Goal: Transaction & Acquisition: Download file/media

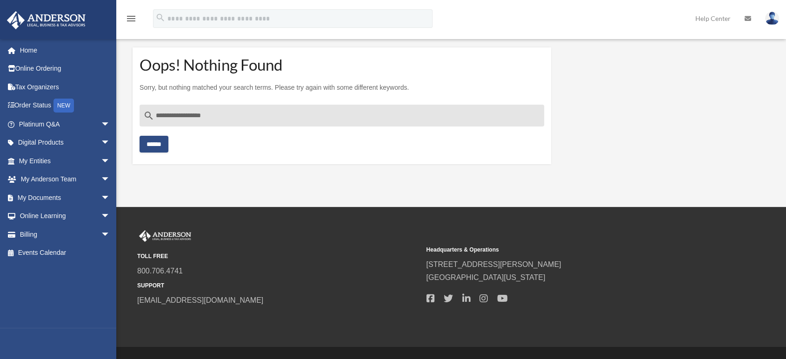
click at [230, 122] on input "**********" at bounding box center [342, 116] width 405 height 22
type input "*"
type input "*******"
click at [140, 136] on input "******" at bounding box center [154, 144] width 29 height 17
click at [156, 141] on input "******" at bounding box center [154, 144] width 29 height 17
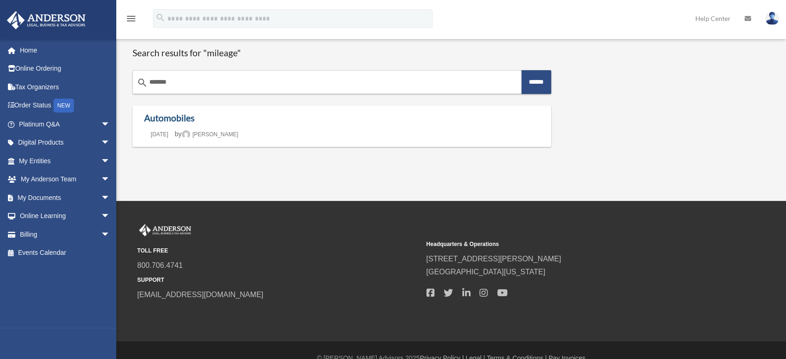
click at [177, 118] on link "Automobiles" at bounding box center [169, 118] width 50 height 11
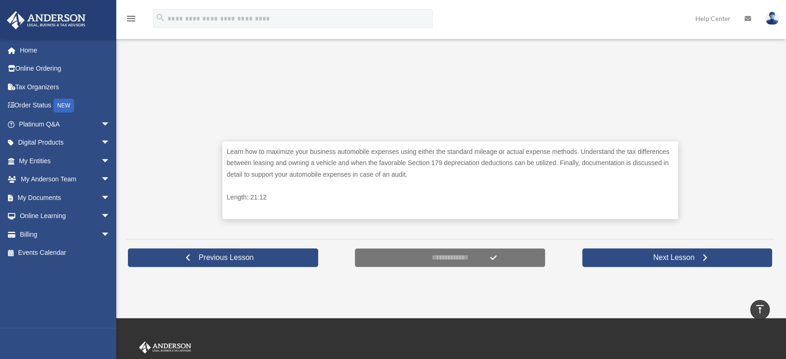
scroll to position [361, 0]
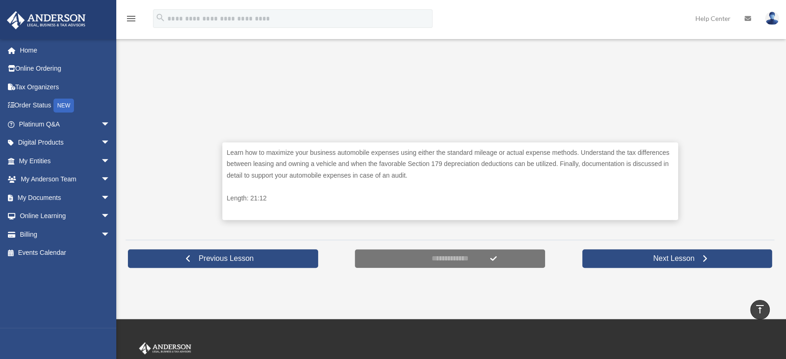
click at [39, 141] on link "Digital Products arrow_drop_down" at bounding box center [66, 142] width 118 height 19
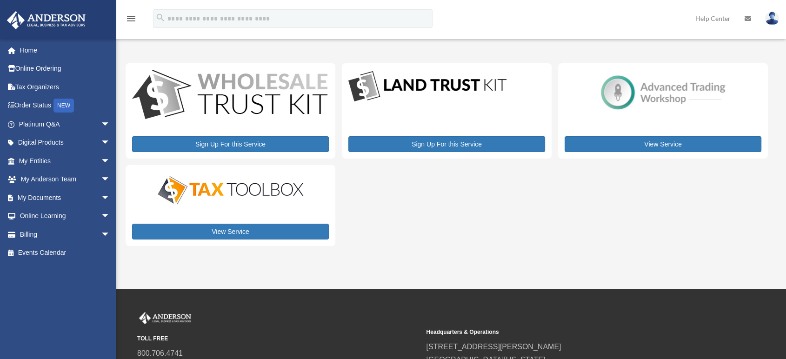
click at [30, 107] on link "Order Status NEW" at bounding box center [66, 105] width 118 height 19
click at [101, 129] on span "arrow_drop_down" at bounding box center [110, 124] width 19 height 19
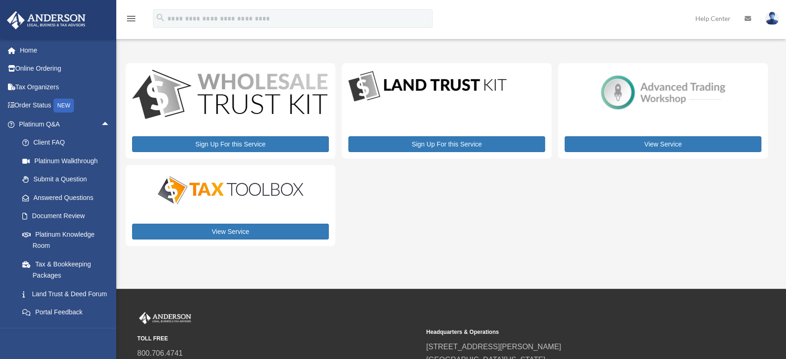
click at [41, 87] on link "Tax Organizers" at bounding box center [66, 87] width 118 height 19
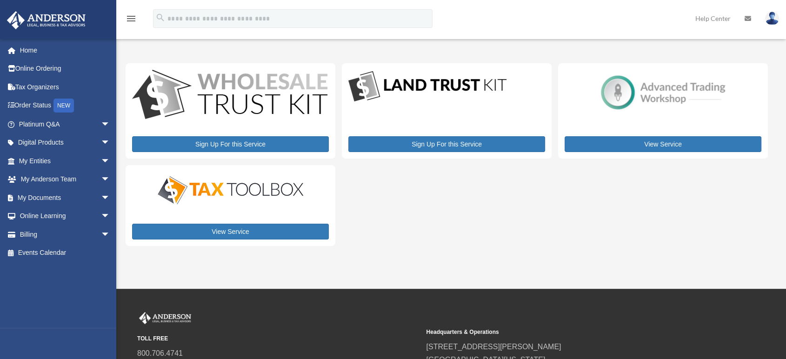
click at [101, 146] on span "arrow_drop_down" at bounding box center [110, 142] width 19 height 19
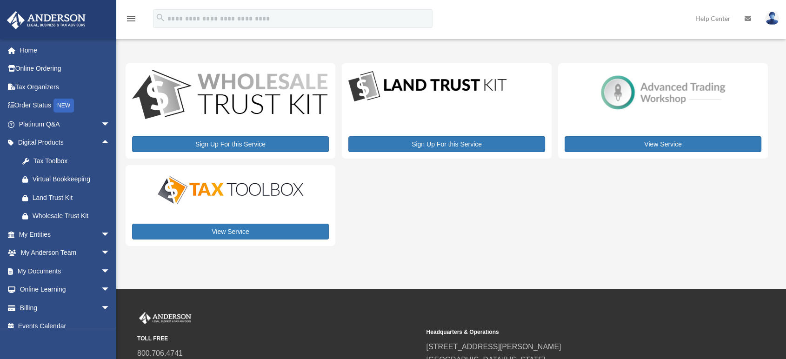
click at [101, 235] on span "arrow_drop_down" at bounding box center [110, 234] width 19 height 19
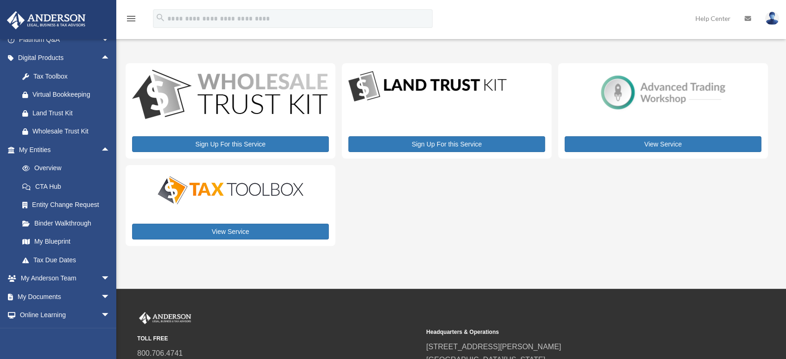
scroll to position [103, 0]
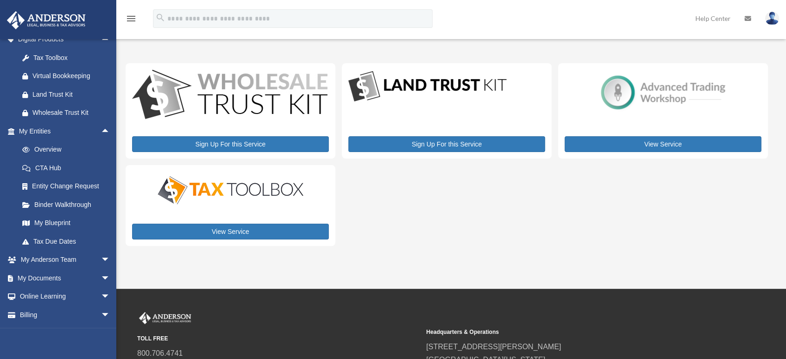
click at [101, 258] on span "arrow_drop_down" at bounding box center [110, 260] width 19 height 19
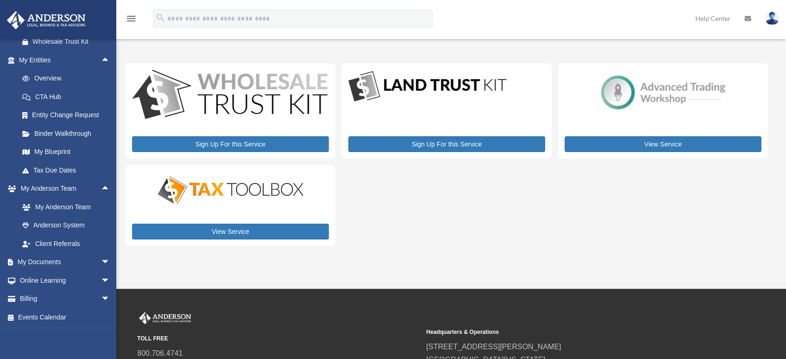
scroll to position [175, 0]
click at [101, 260] on span "arrow_drop_down" at bounding box center [110, 262] width 19 height 19
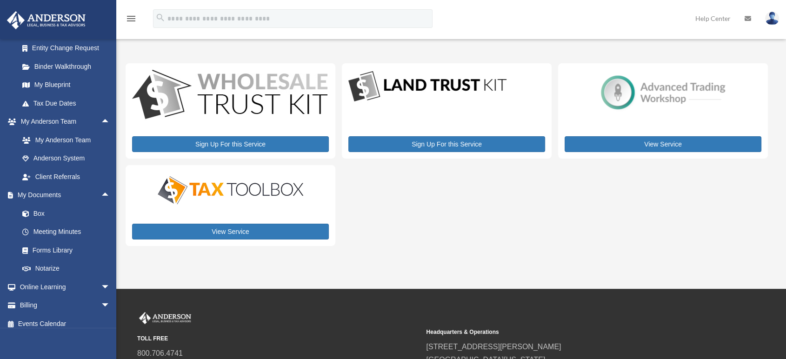
scroll to position [248, 0]
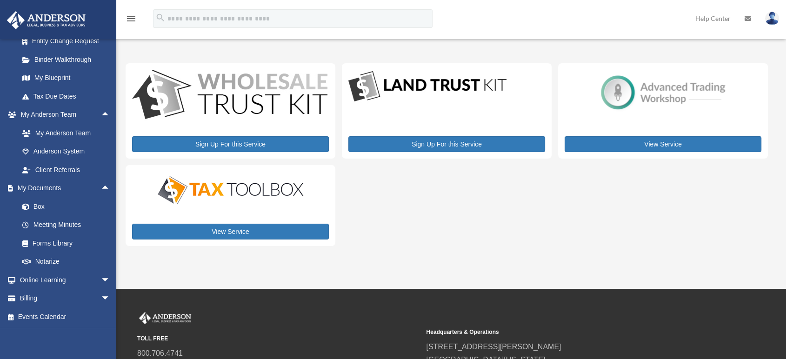
click at [53, 242] on link "Forms Library" at bounding box center [68, 243] width 111 height 19
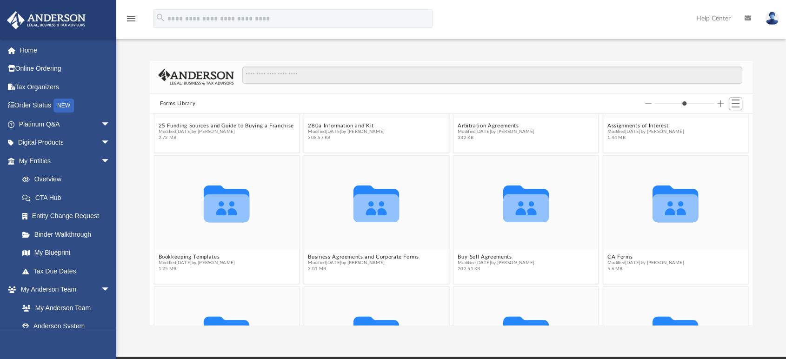
scroll to position [103, 0]
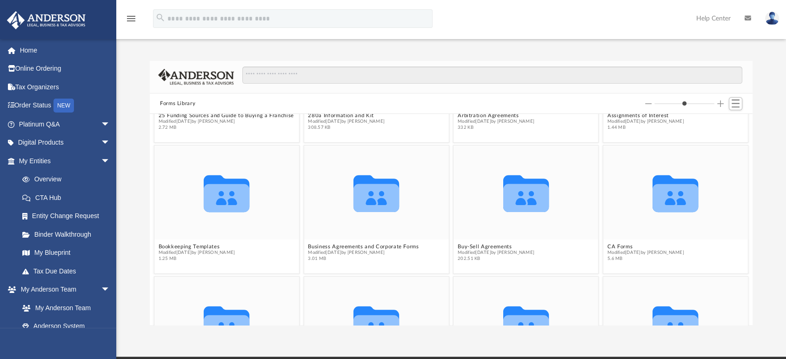
click at [235, 197] on icon "grid" at bounding box center [227, 198] width 46 height 28
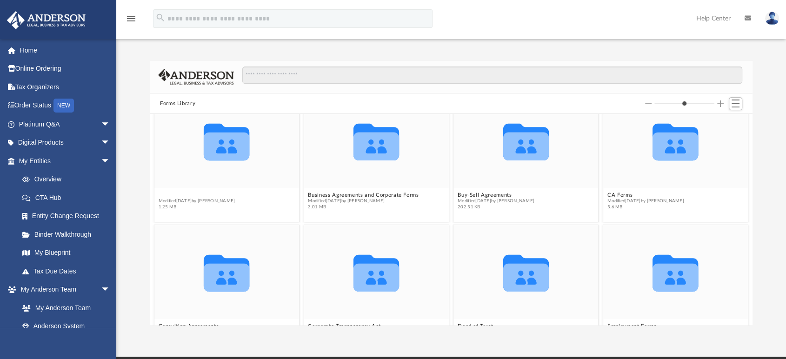
scroll to position [131, 0]
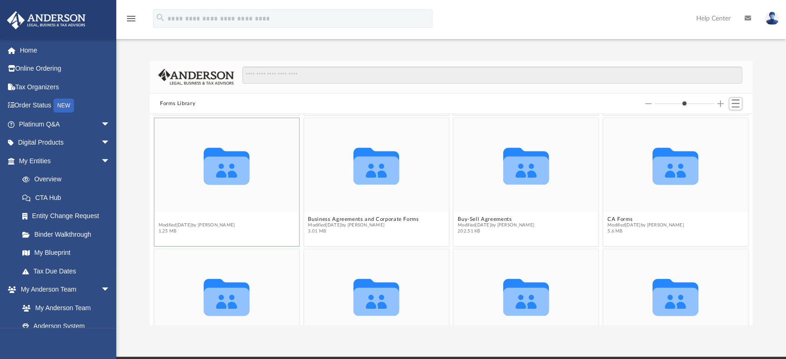
click at [201, 197] on div "Collaborated Folder 25 Funding Sources and Guide to Buying a Franchise Modified…" at bounding box center [451, 219] width 603 height 211
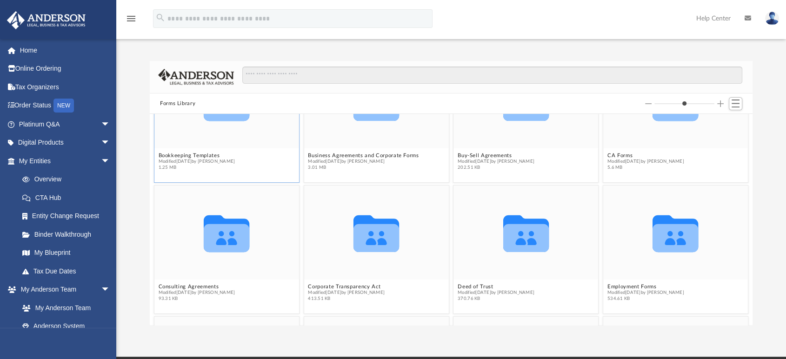
scroll to position [170, 0]
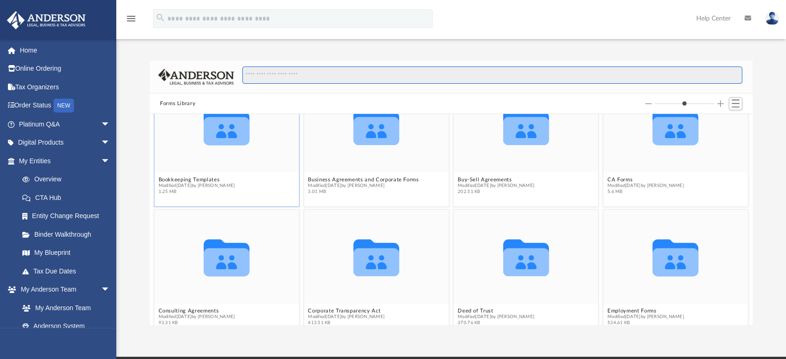
click at [352, 73] on input "Search files and folders" at bounding box center [492, 76] width 500 height 18
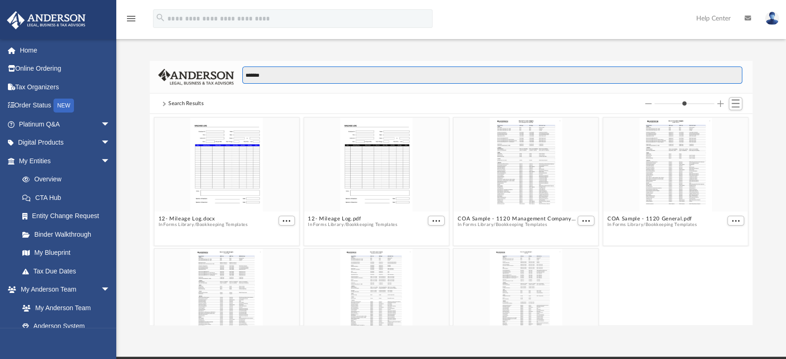
type input "*******"
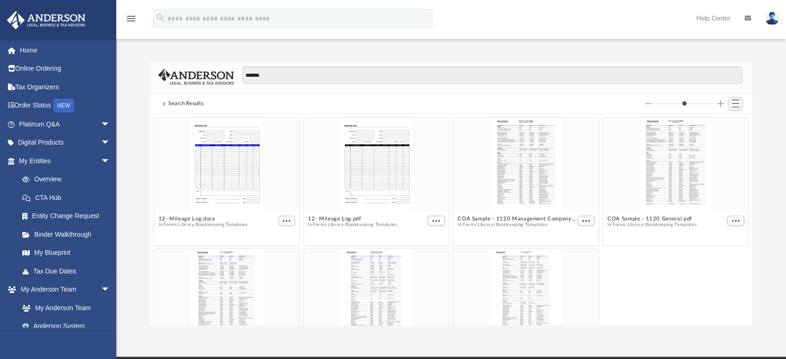
click at [234, 190] on div "grid" at bounding box center [226, 165] width 145 height 94
click at [283, 220] on span "More options" at bounding box center [286, 221] width 7 height 5
click at [276, 252] on li "Download" at bounding box center [273, 252] width 27 height 10
click at [284, 221] on span "More options" at bounding box center [286, 221] width 7 height 5
